Goal: Task Accomplishment & Management: Use online tool/utility

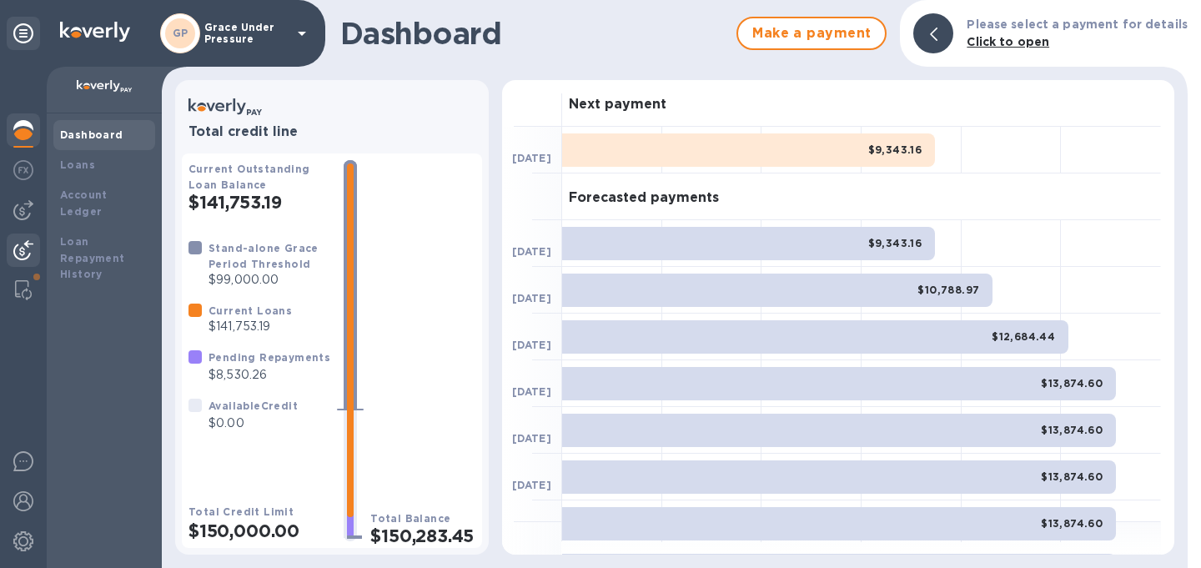
click at [21, 245] on img at bounding box center [23, 250] width 20 height 20
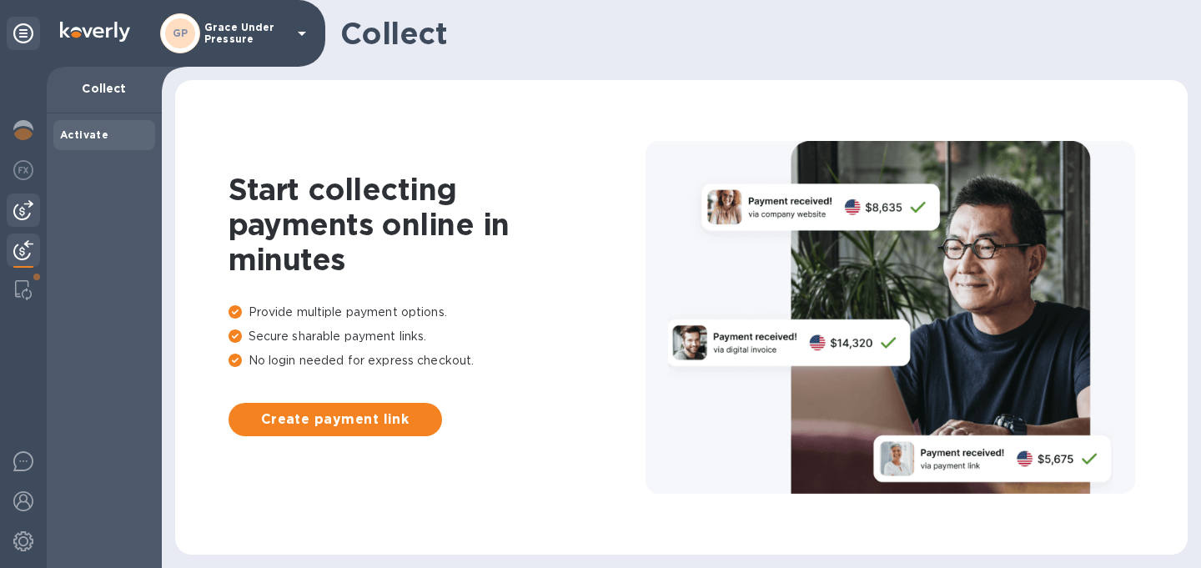
click at [22, 224] on div at bounding box center [23, 209] width 33 height 33
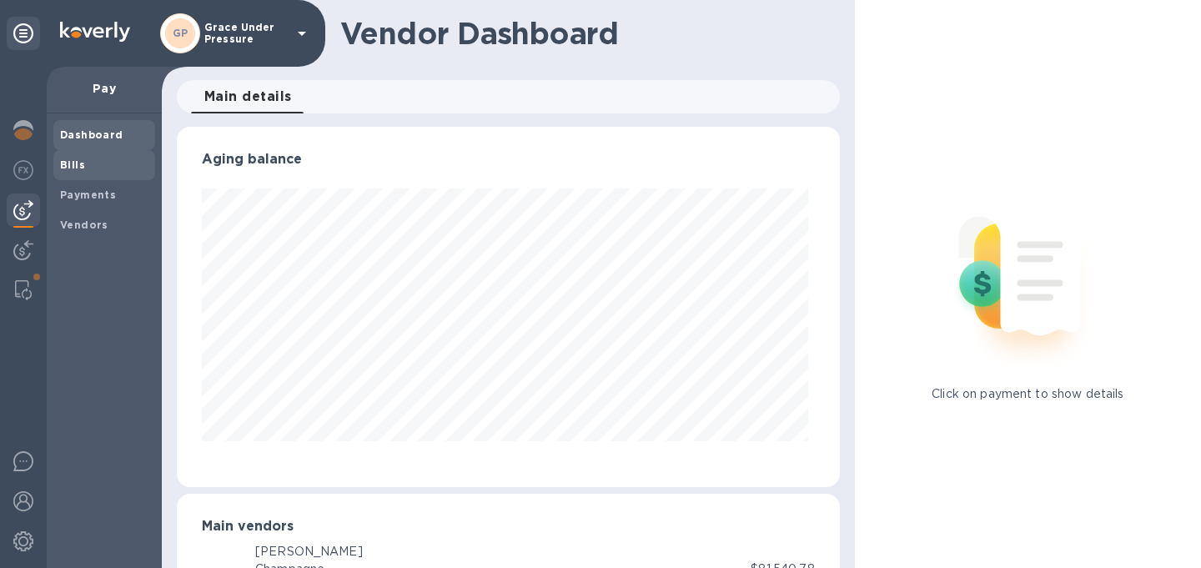
scroll to position [360, 656]
click at [78, 165] on b "Bills" at bounding box center [72, 164] width 25 height 13
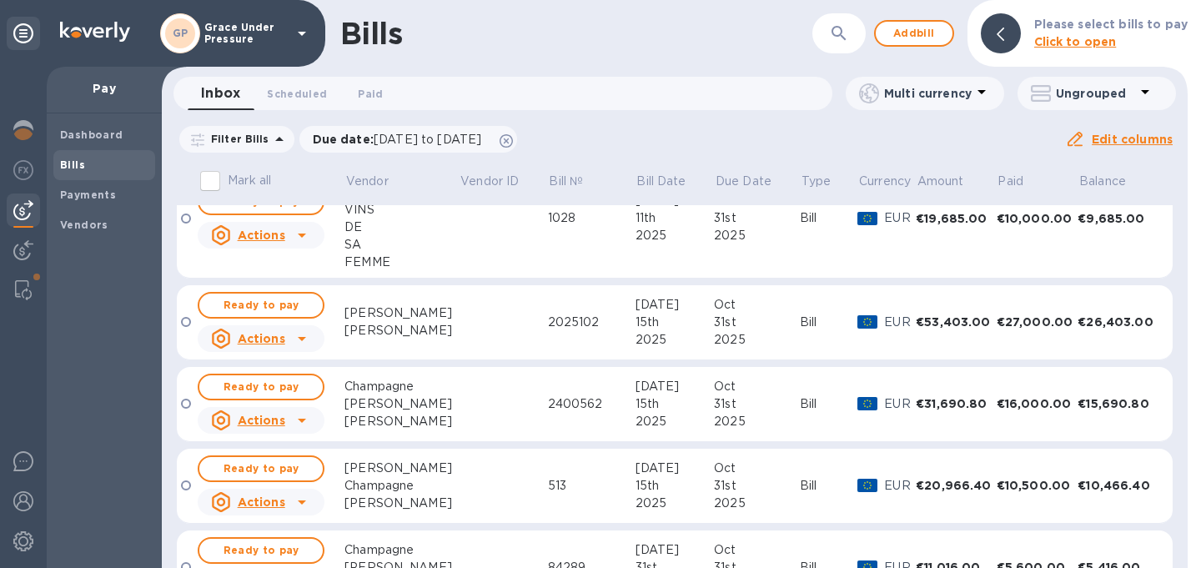
scroll to position [226, 0]
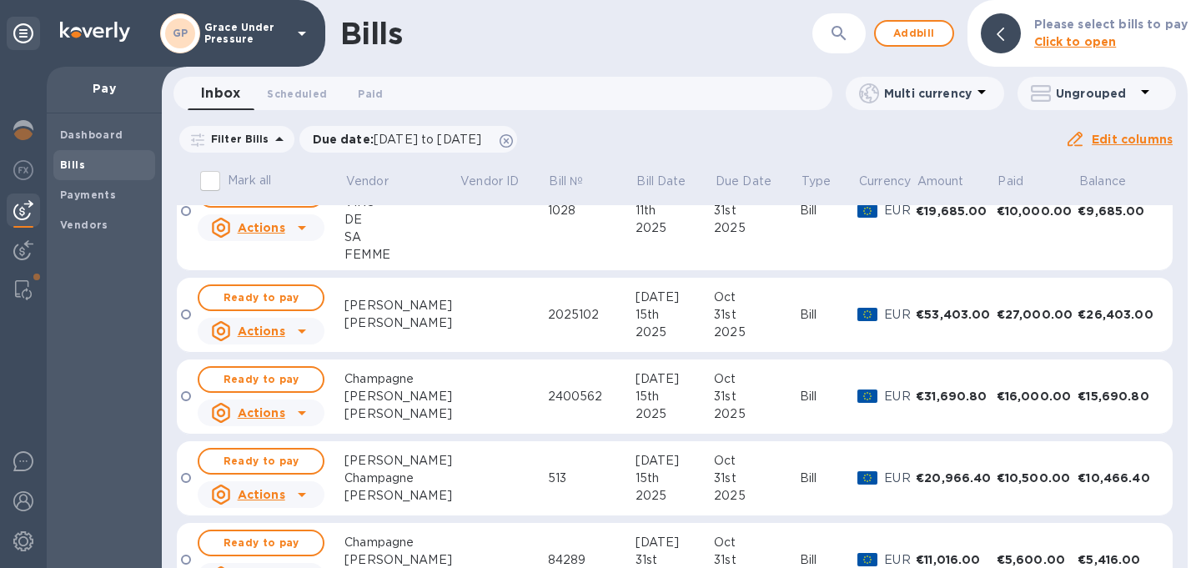
click at [488, 314] on td at bounding box center [503, 315] width 88 height 75
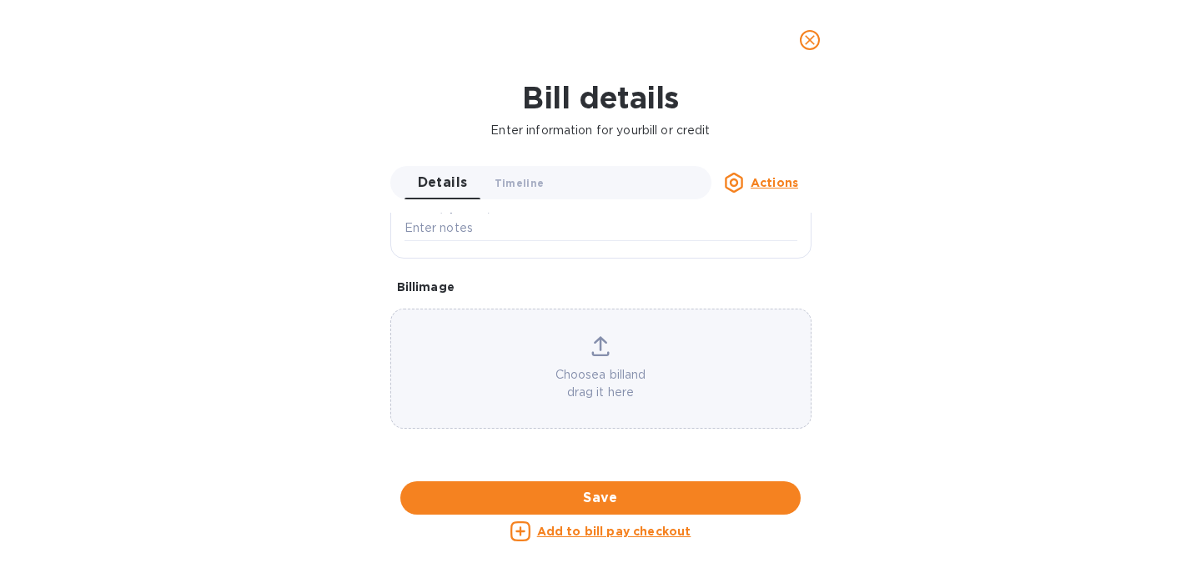
scroll to position [1073, 0]
click at [611, 469] on div at bounding box center [600, 482] width 421 height 26
